Goal: Information Seeking & Learning: Learn about a topic

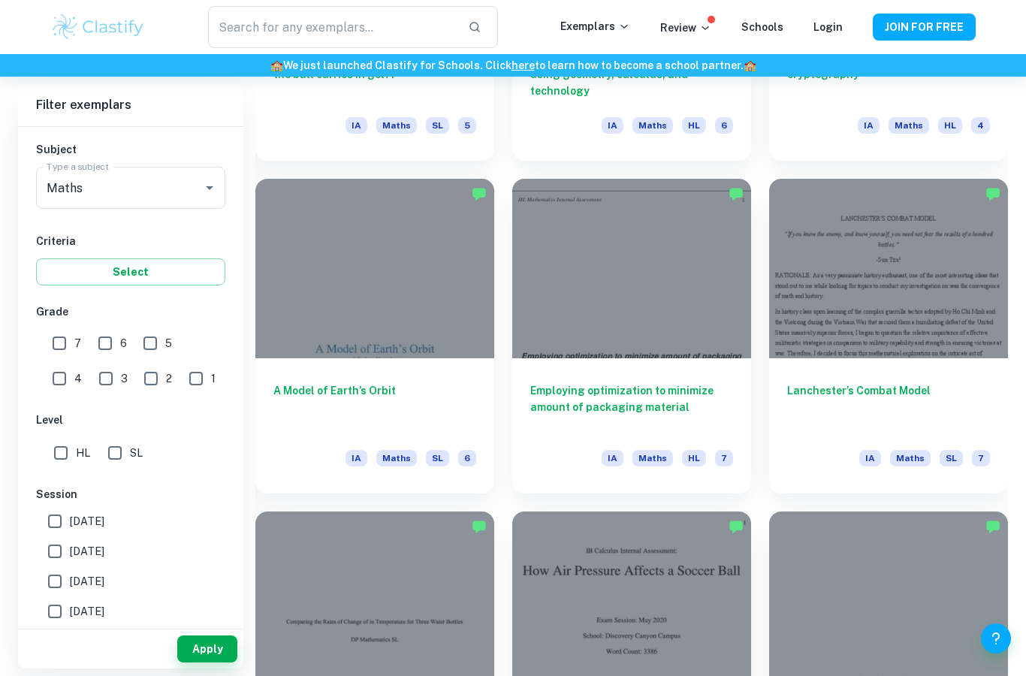
scroll to position [1658, 0]
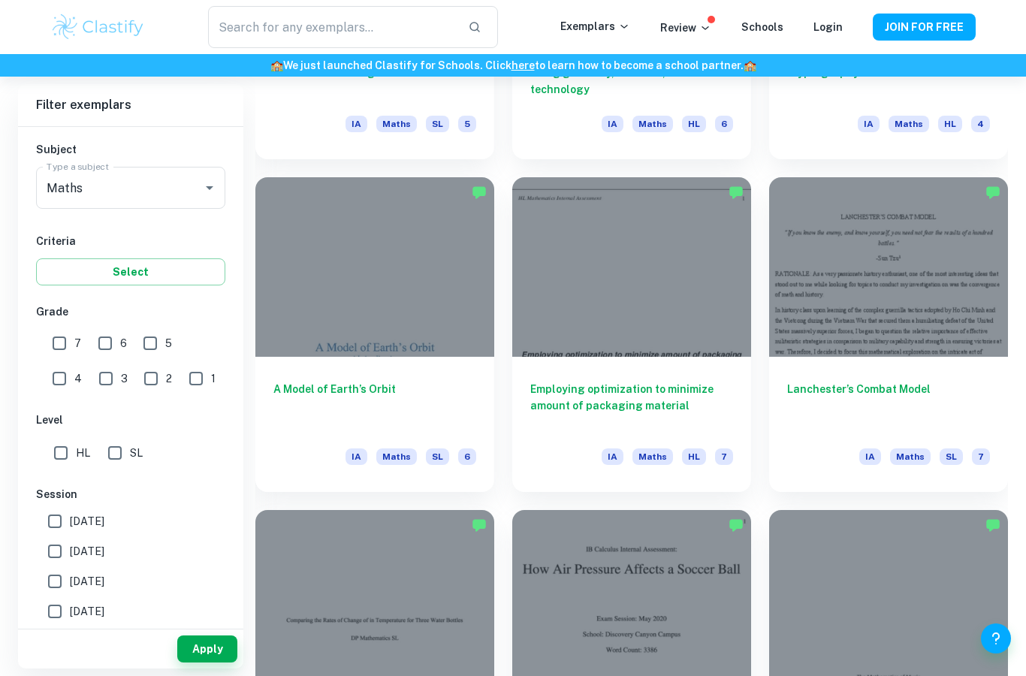
click at [451, 421] on h6 "A Model of Earth’s Orbit" at bounding box center [375, 406] width 203 height 50
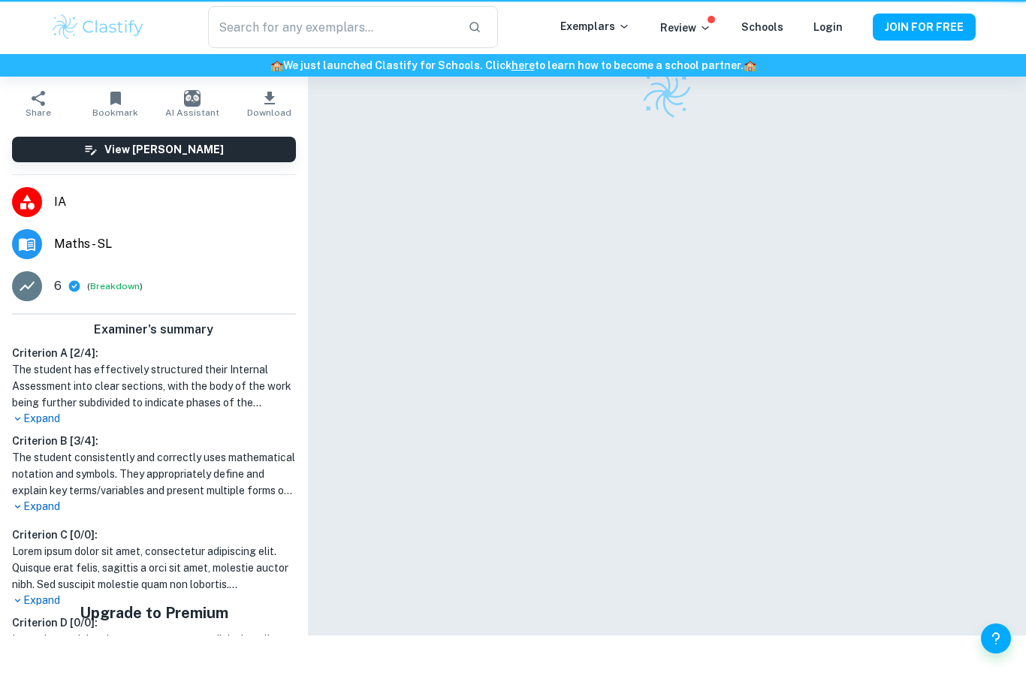
scroll to position [92, 0]
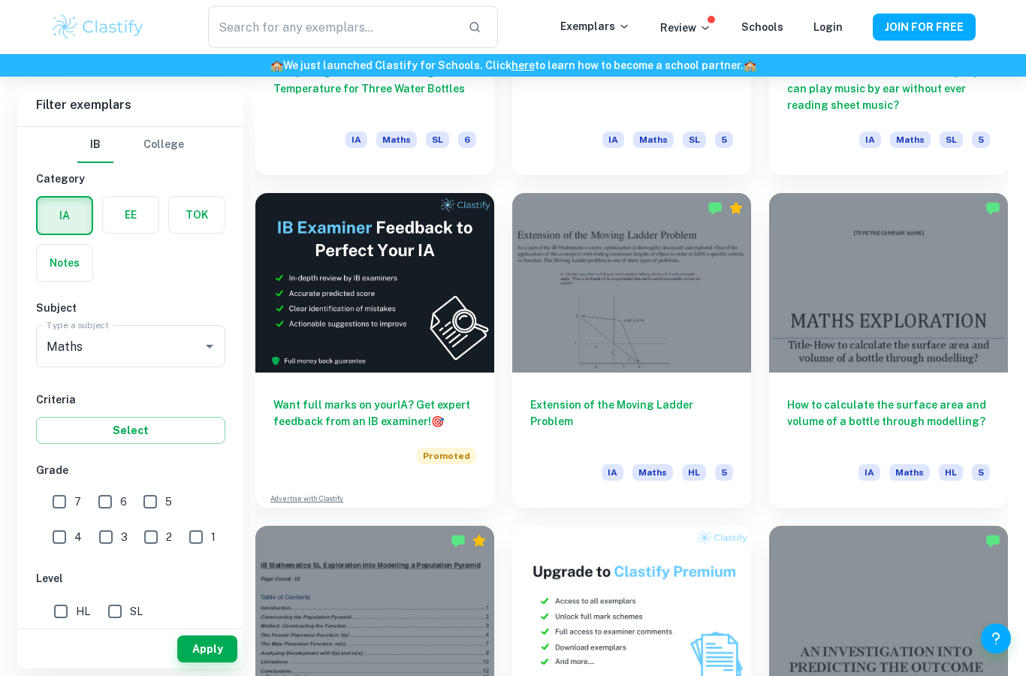
scroll to position [2317, 0]
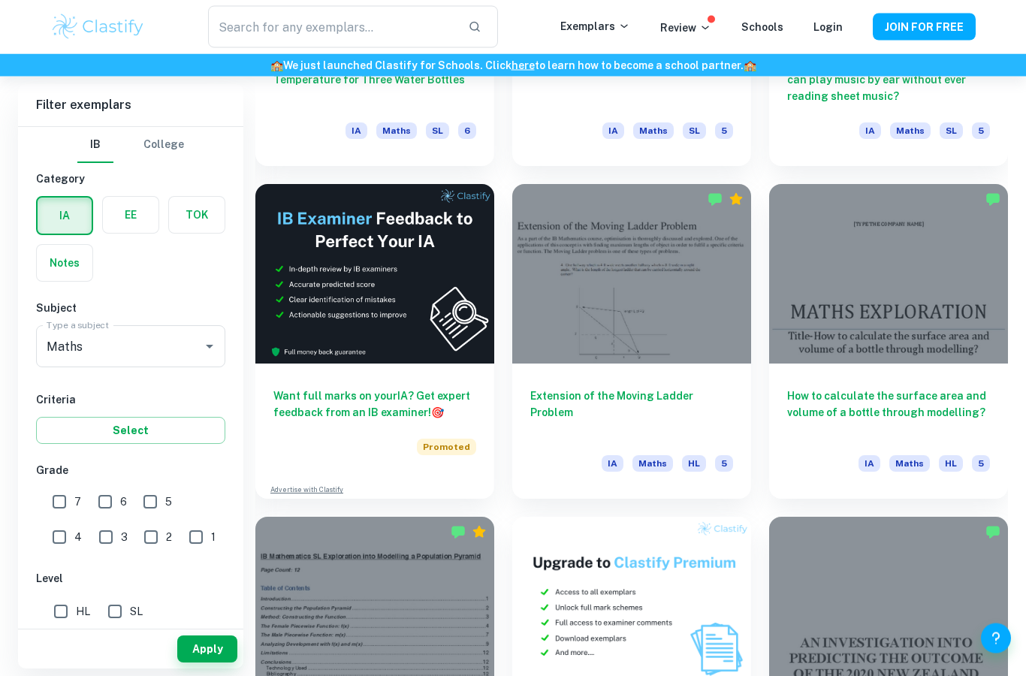
click at [113, 506] on input "6" at bounding box center [105, 502] width 30 height 30
checkbox input "true"
click at [61, 496] on input "7" at bounding box center [59, 502] width 30 height 30
checkbox input "true"
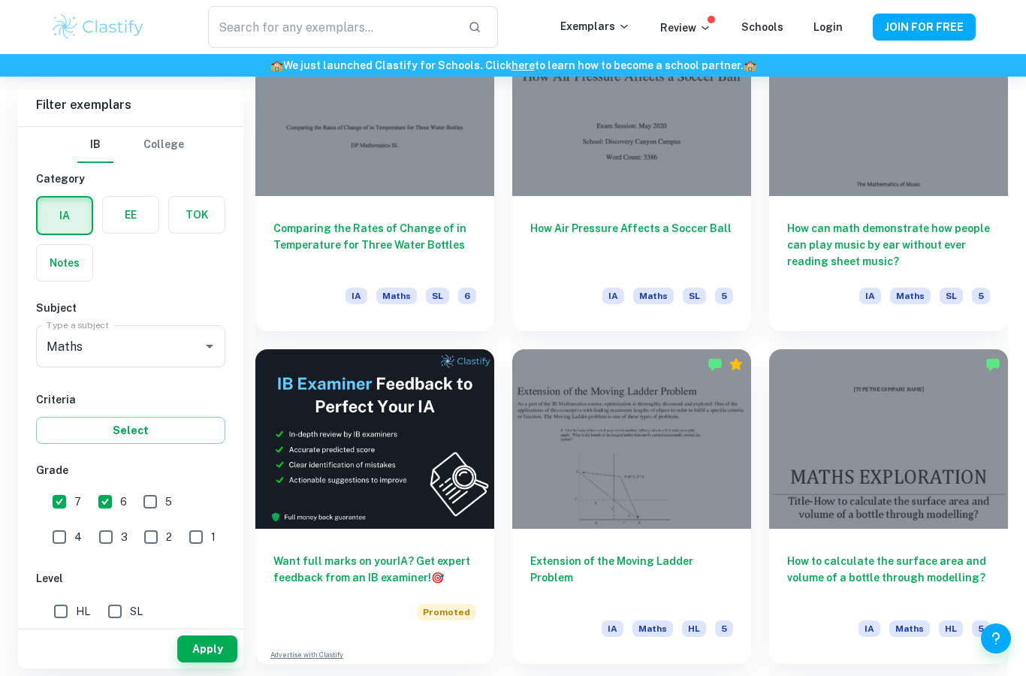
click at [63, 622] on input "HL" at bounding box center [61, 612] width 30 height 30
checkbox input "true"
click at [186, 663] on button "Apply" at bounding box center [207, 649] width 60 height 27
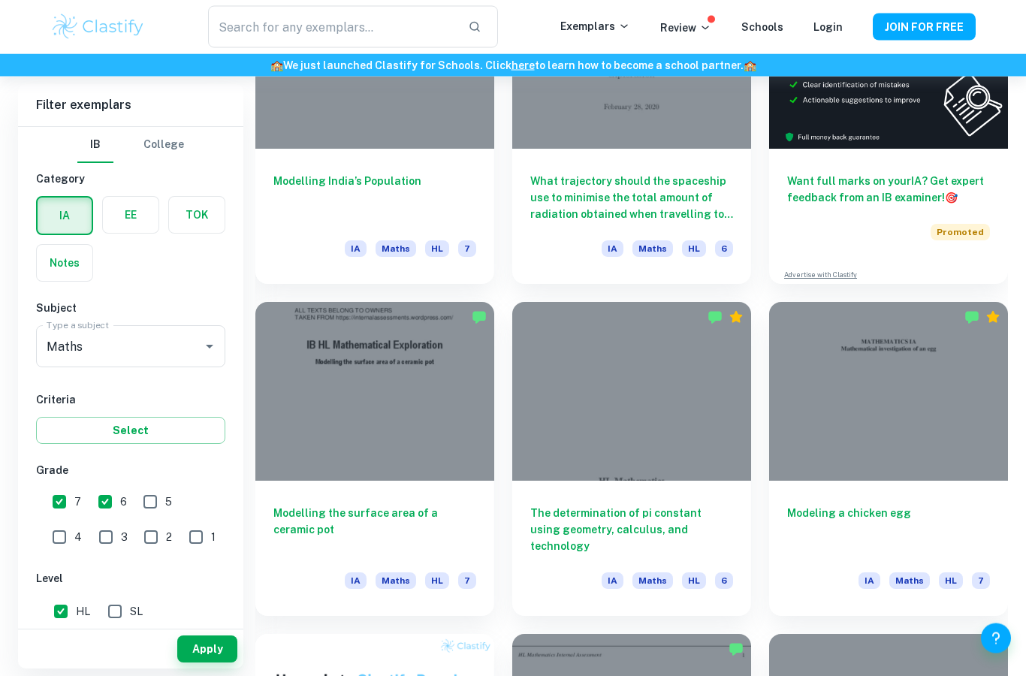
scroll to position [538, 0]
click at [266, 527] on div "Modelling the surface area of a ceramic pot IA Maths HL 7" at bounding box center [374, 547] width 239 height 135
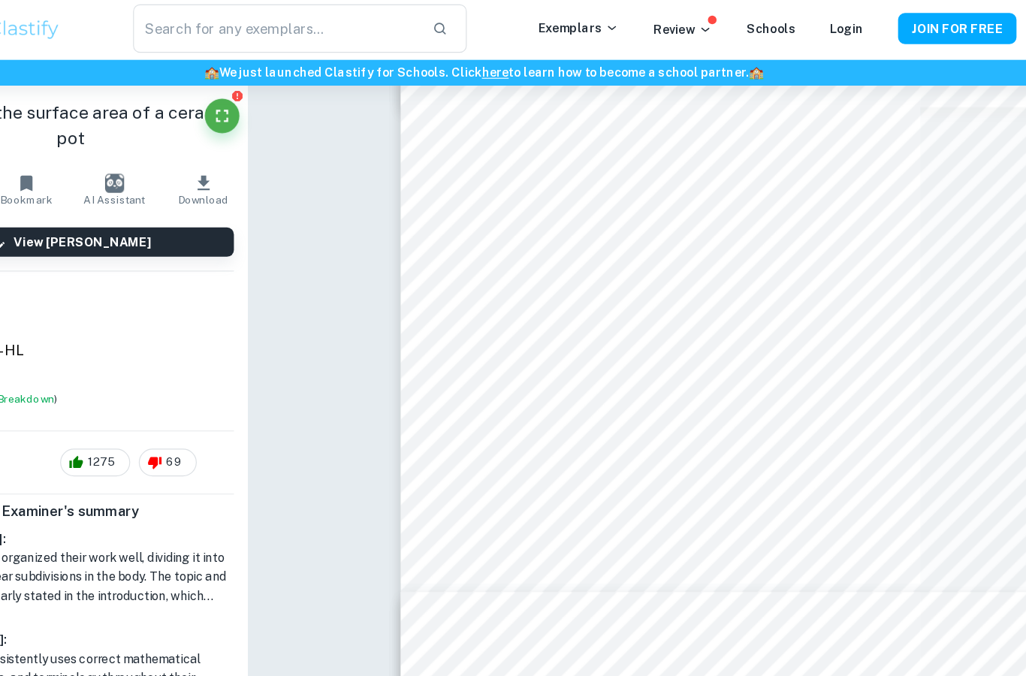
scroll to position [2361, 0]
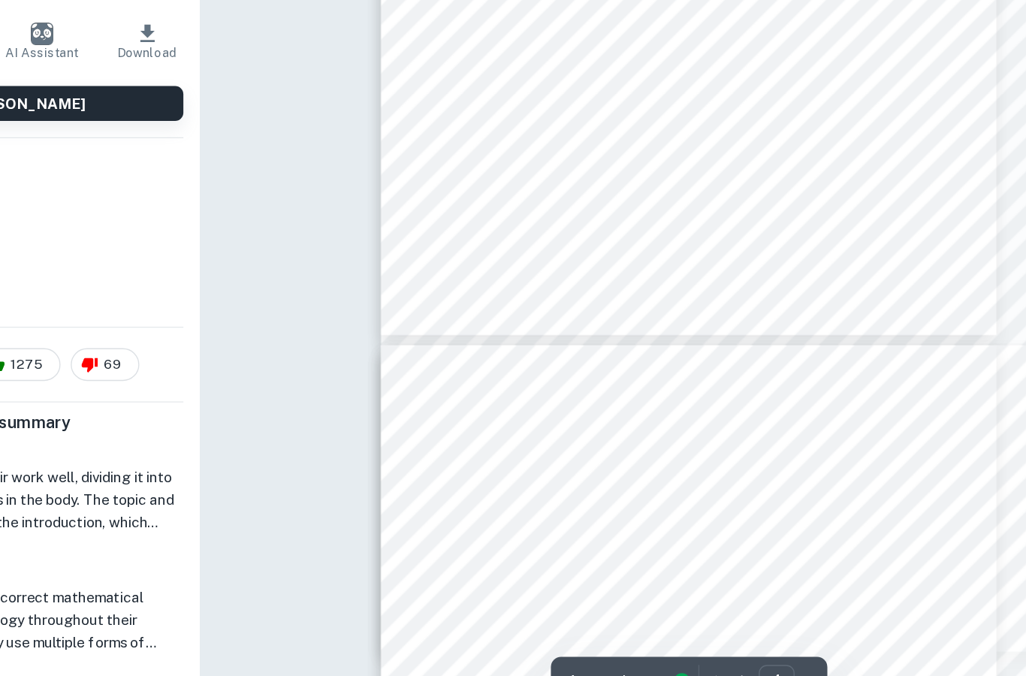
type input "5"
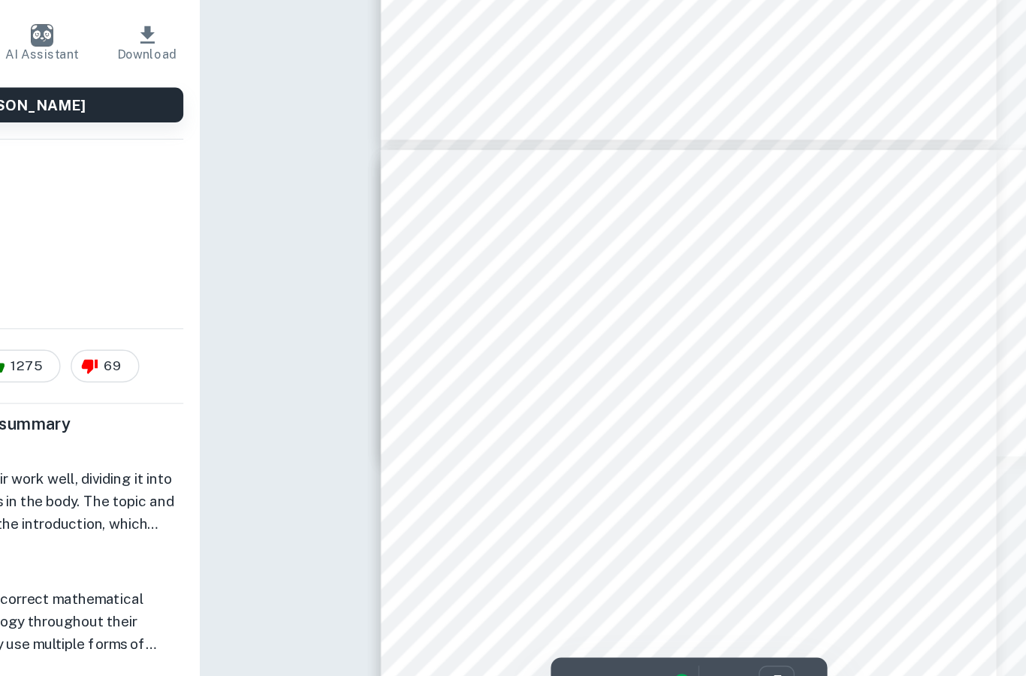
scroll to position [2637, 0]
